Goal: Navigation & Orientation: Find specific page/section

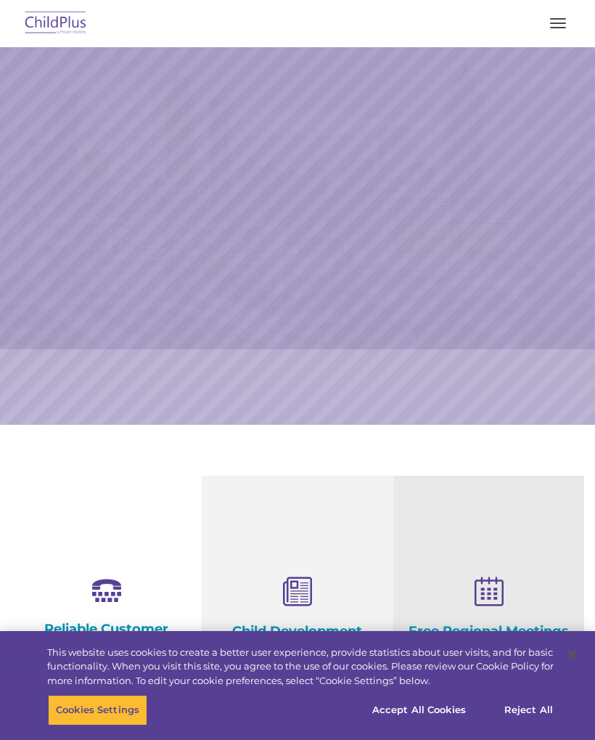
select select "MEDIUM"
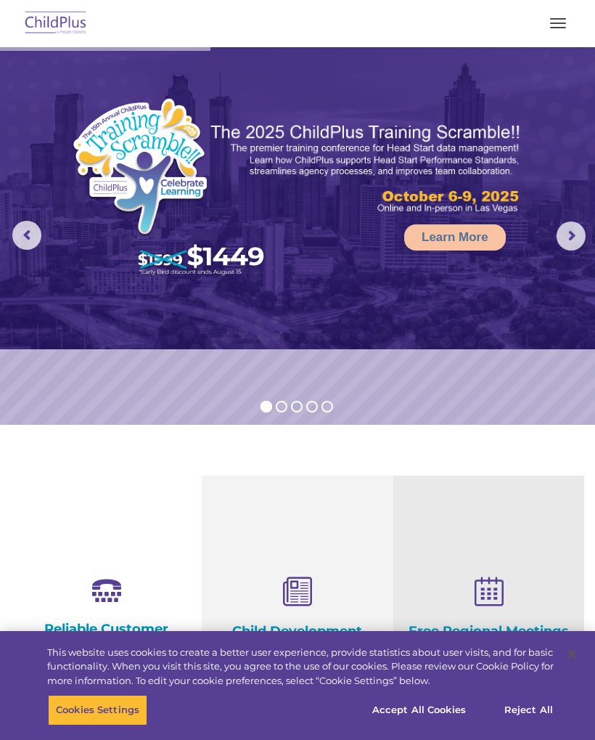
click at [40, 19] on img at bounding box center [56, 24] width 68 height 34
click at [40, 12] on img at bounding box center [56, 24] width 68 height 34
click at [30, 7] on img at bounding box center [56, 24] width 68 height 34
click at [45, 17] on img at bounding box center [56, 24] width 68 height 34
click at [560, 25] on button "button" at bounding box center [558, 23] width 30 height 23
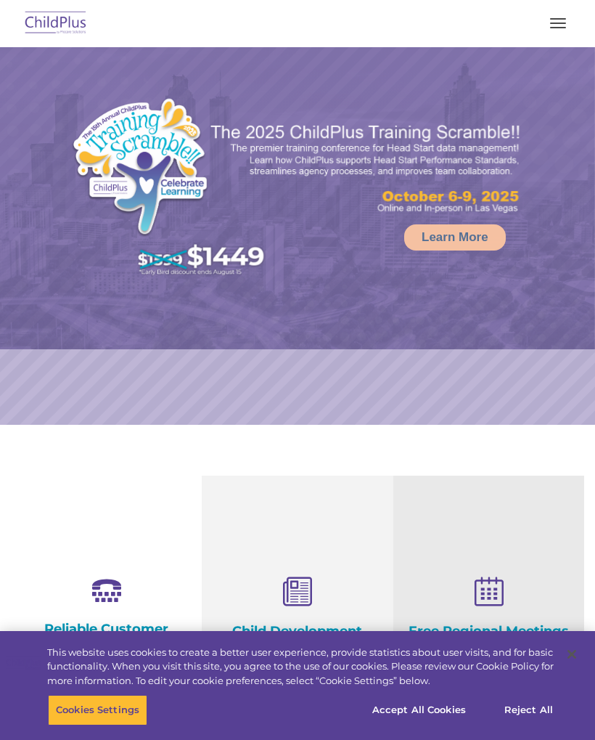
select select "MEDIUM"
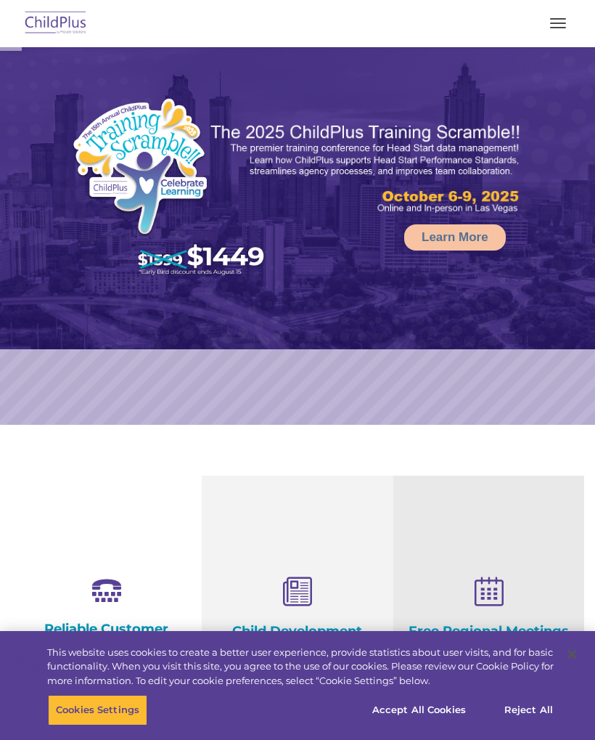
click at [551, 25] on button "button" at bounding box center [558, 23] width 30 height 23
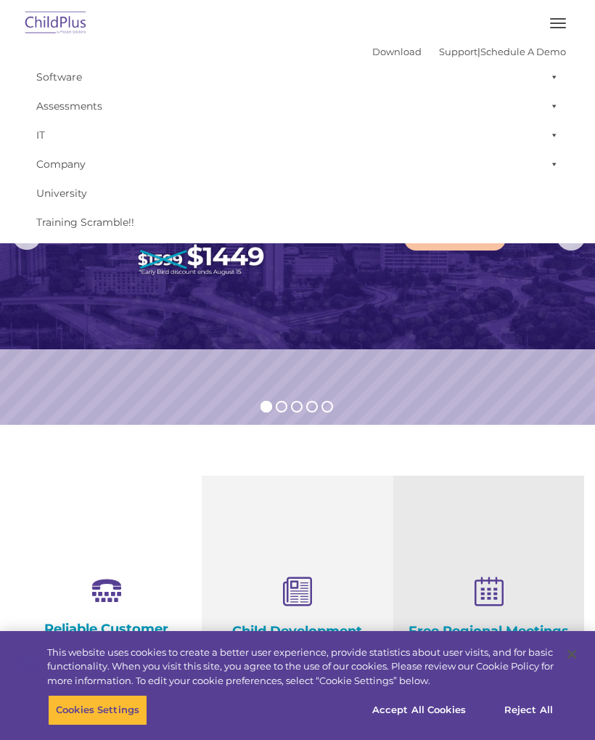
click at [37, 78] on link "Software" at bounding box center [297, 76] width 537 height 29
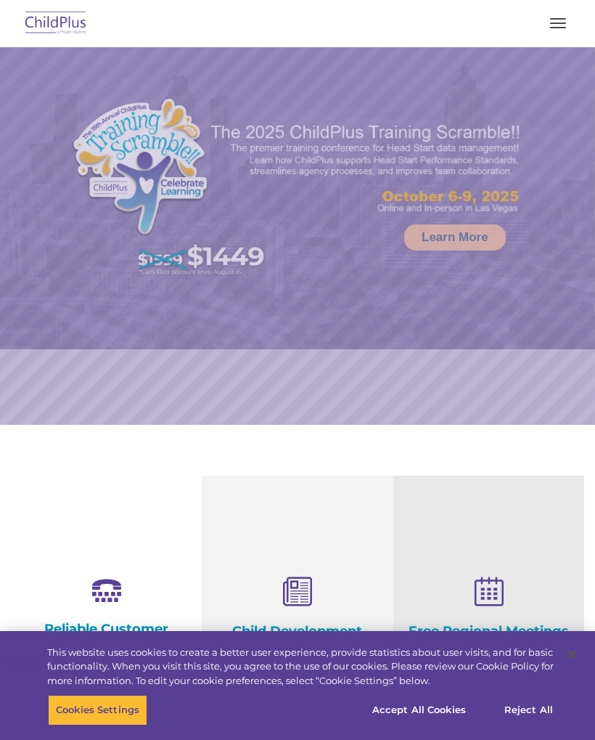
select select "MEDIUM"
